Goal: Transaction & Acquisition: Book appointment/travel/reservation

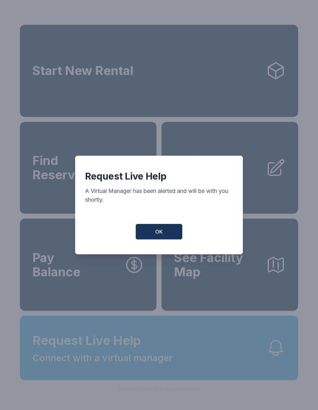
click at [157, 235] on span "OK" at bounding box center [158, 231] width 7 height 7
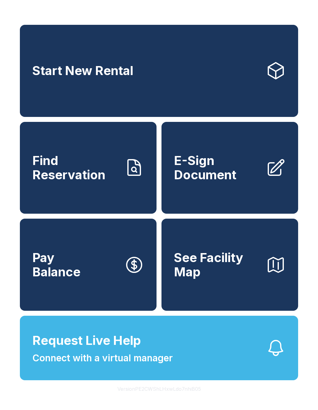
click at [260, 84] on link "Start New Rental" at bounding box center [159, 71] width 278 height 92
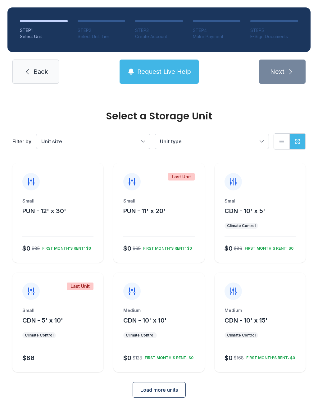
click at [171, 326] on div "Medium CDN - 10' x 10' Climate Control $0 $128 FIRST MONTH’S RENT: $0" at bounding box center [158, 339] width 91 height 65
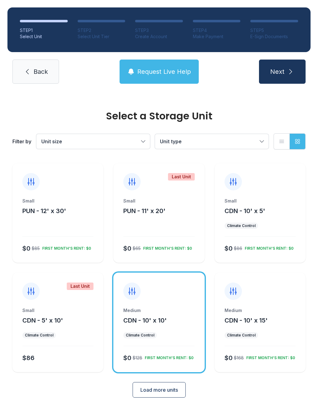
click at [148, 353] on div "FIRST MONTH’S RENT: $0" at bounding box center [167, 356] width 51 height 7
click at [291, 75] on button "Next" at bounding box center [282, 72] width 47 height 24
click at [165, 393] on span "Load more units" at bounding box center [159, 389] width 38 height 7
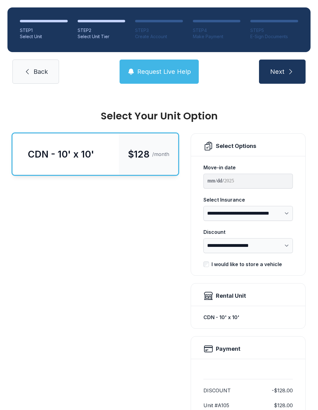
click at [287, 74] on icon "submit" at bounding box center [290, 71] width 7 height 7
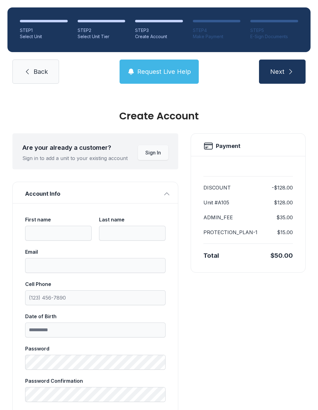
click at [285, 73] on button "Next" at bounding box center [282, 72] width 47 height 24
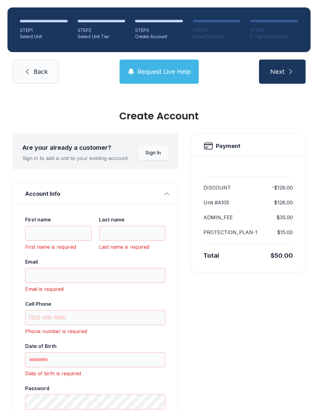
click at [34, 81] on link "Back" at bounding box center [35, 72] width 47 height 24
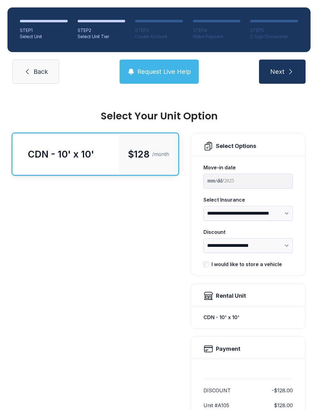
click at [36, 80] on link "Back" at bounding box center [35, 72] width 47 height 24
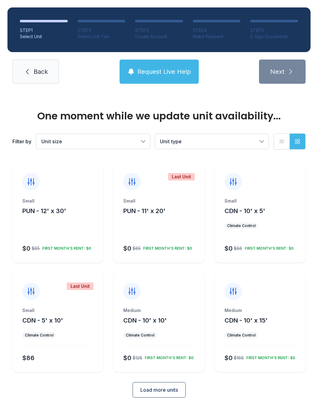
click at [35, 75] on span "Back" at bounding box center [40, 71] width 14 height 9
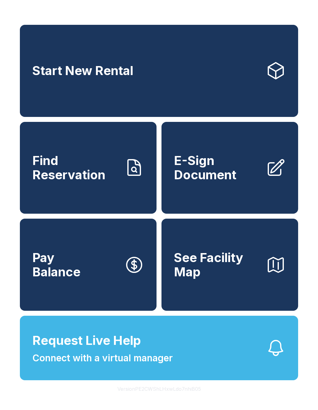
click at [119, 380] on button "Request Live Help Connect with a virtual manager" at bounding box center [159, 348] width 278 height 64
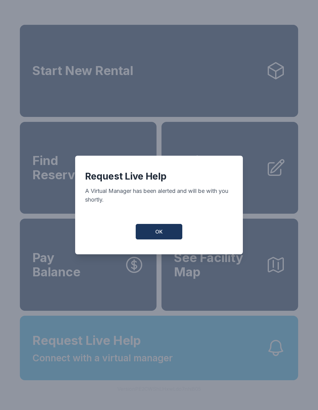
click at [164, 231] on button "OK" at bounding box center [159, 232] width 47 height 16
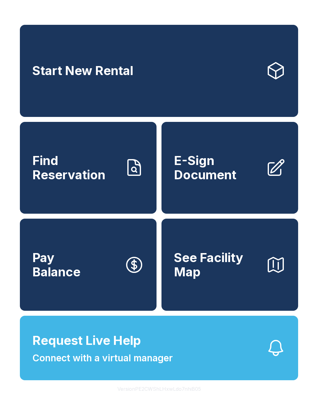
click at [246, 279] on span "See Facility Map" at bounding box center [217, 265] width 87 height 28
click at [214, 294] on button "See Facility Map" at bounding box center [229, 265] width 136 height 92
click at [128, 88] on link "Start New Rental" at bounding box center [159, 71] width 278 height 92
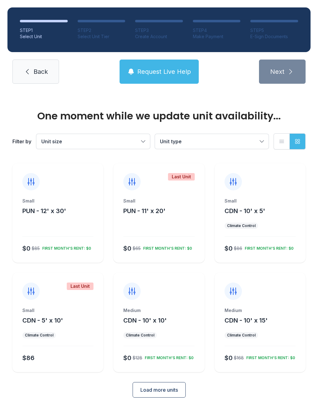
click at [156, 394] on button "Load more units" at bounding box center [158, 390] width 53 height 16
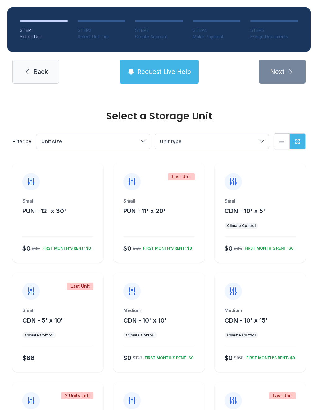
click at [259, 324] on button "CDN - 10' x 15'" at bounding box center [245, 320] width 43 height 9
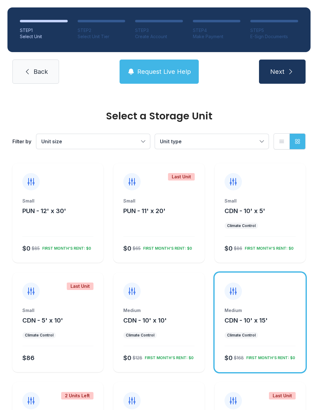
click at [166, 336] on ul "Climate Control" at bounding box center [158, 335] width 71 height 6
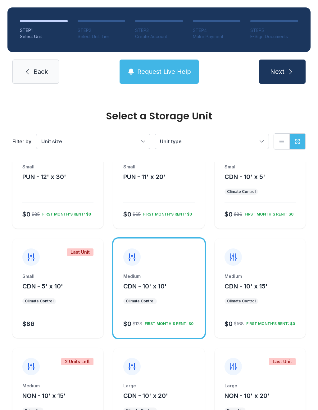
scroll to position [30, 0]
